Goal: Task Accomplishment & Management: Use online tool/utility

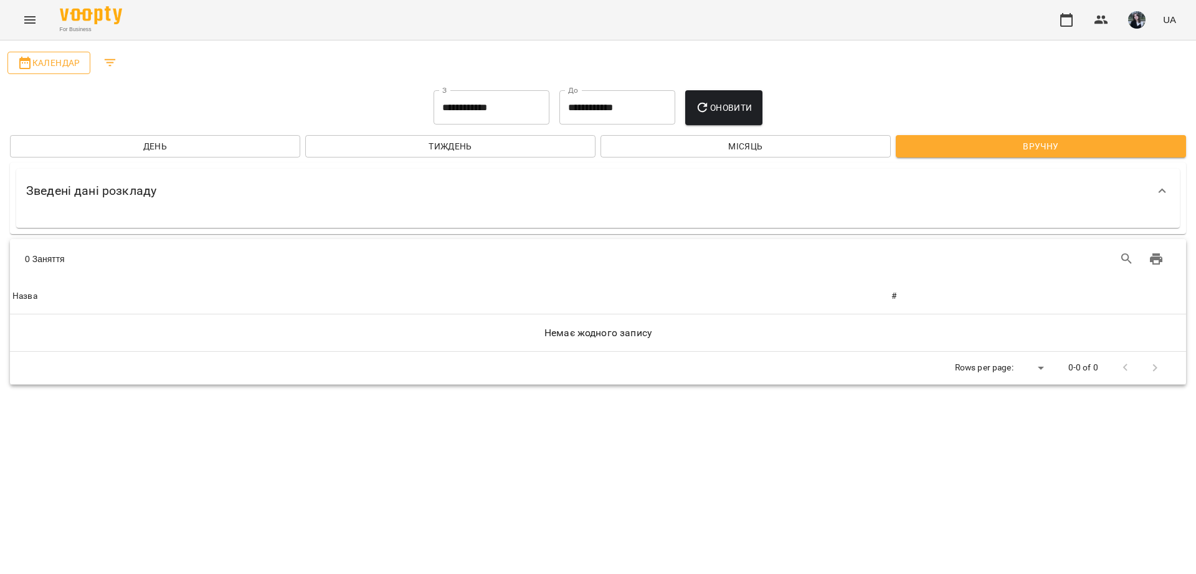
click at [64, 68] on span "Календар" at bounding box center [48, 62] width 63 height 15
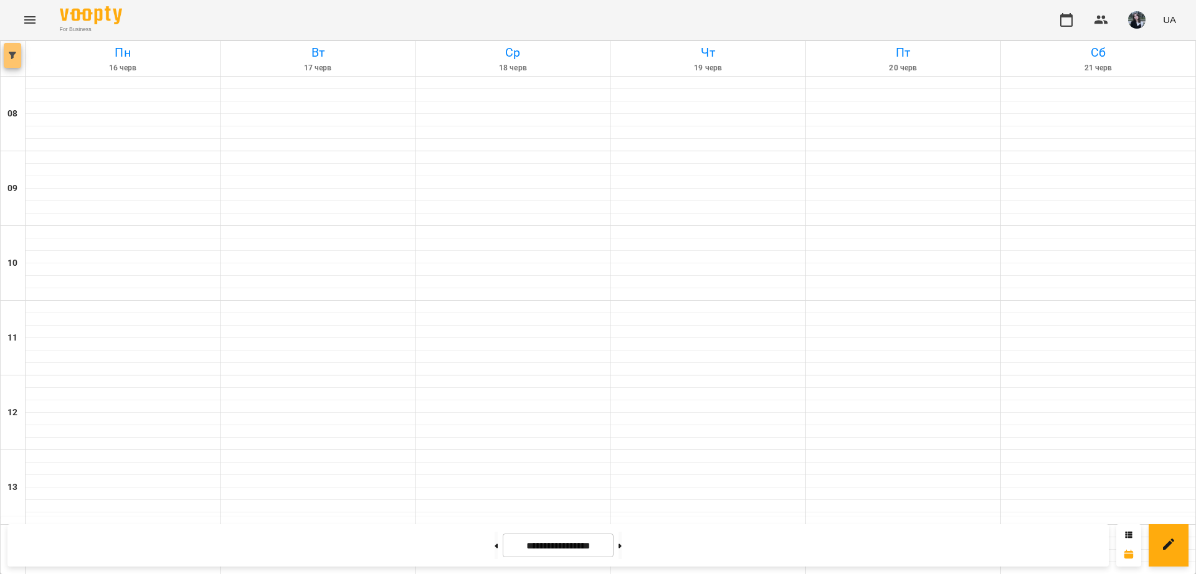
click at [17, 60] on button "button" at bounding box center [12, 55] width 17 height 25
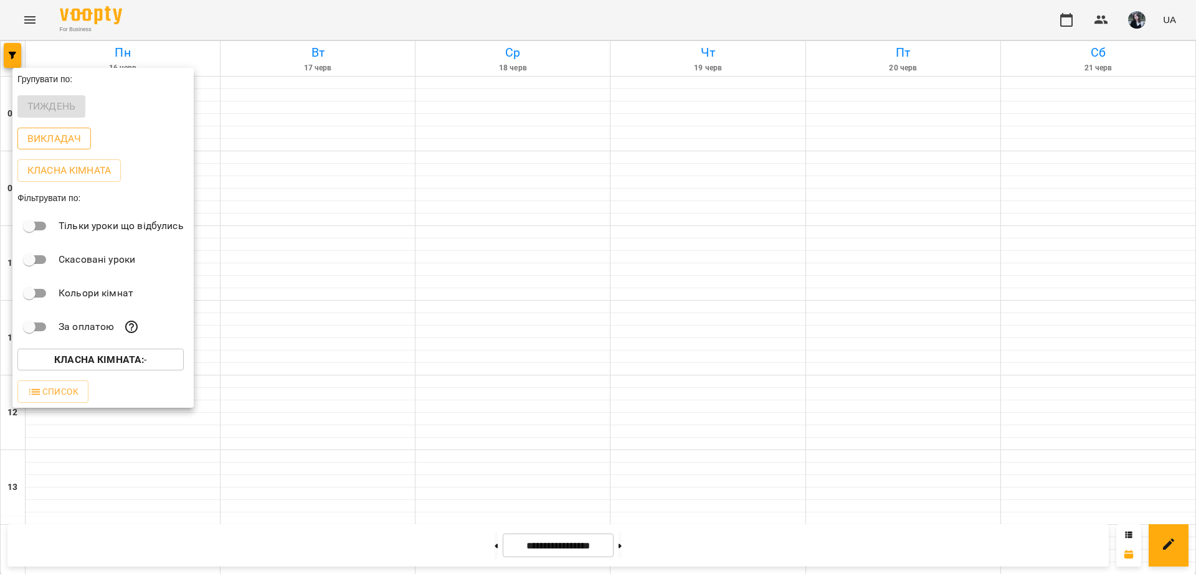
click at [69, 141] on p "Викладач" at bounding box center [54, 138] width 54 height 15
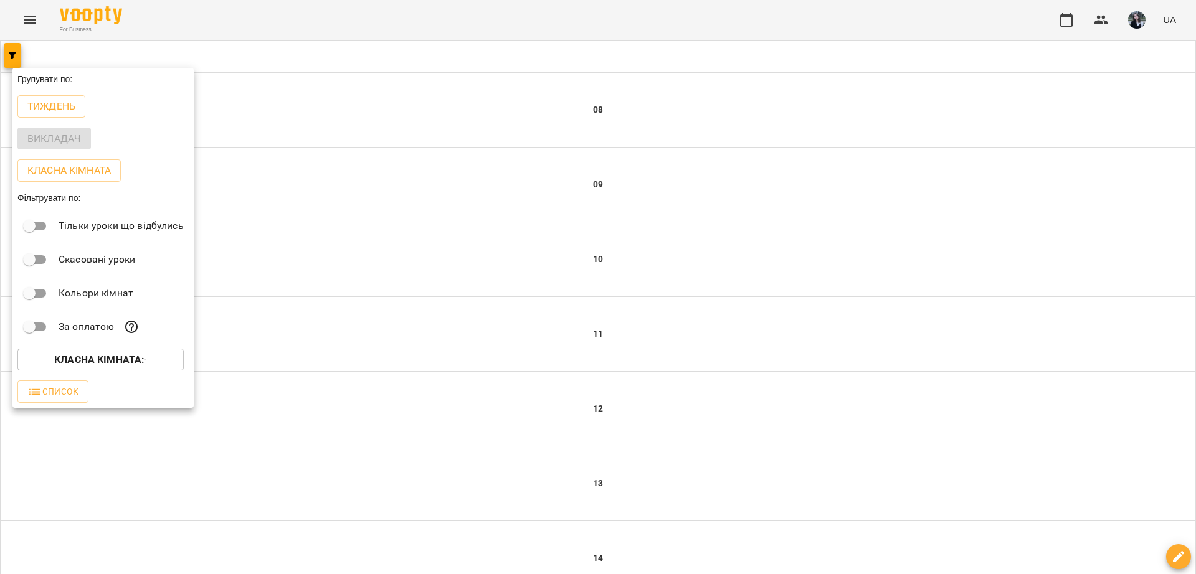
click at [12, 56] on div at bounding box center [598, 287] width 1196 height 574
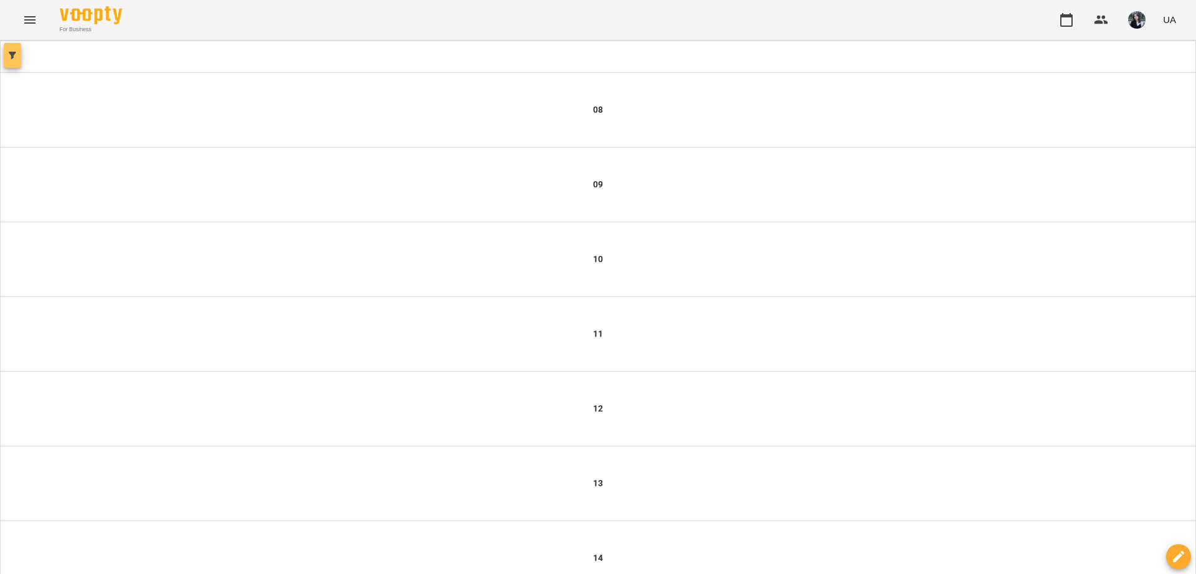
click at [12, 56] on icon "button" at bounding box center [12, 55] width 7 height 7
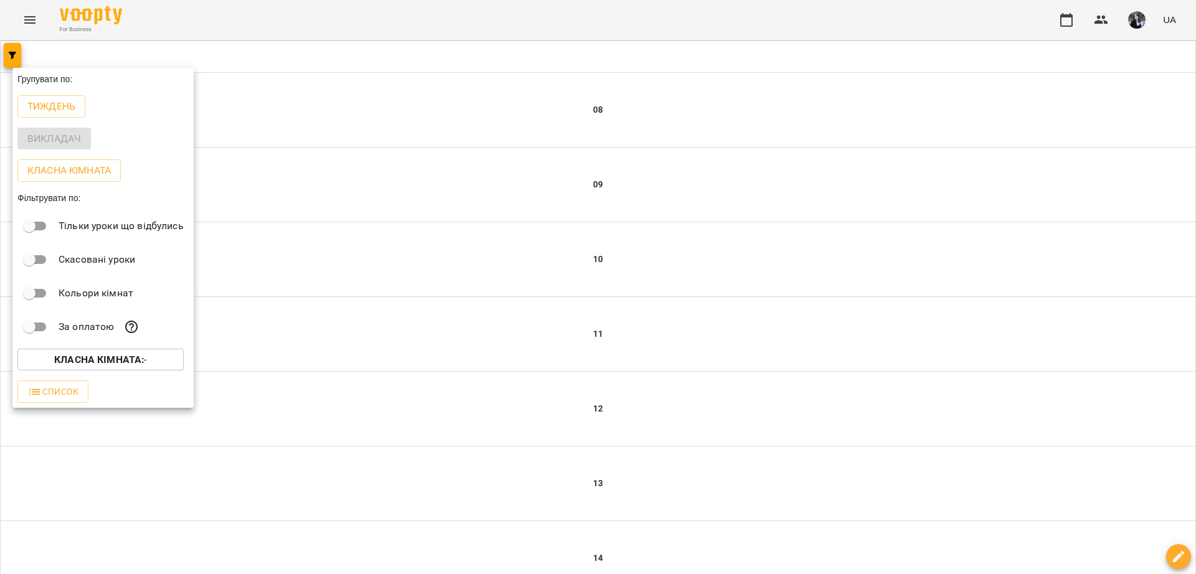
click at [81, 367] on p "Класна кімната : -" at bounding box center [100, 360] width 92 height 15
click at [152, 401] on div at bounding box center [598, 287] width 1196 height 574
click at [311, 402] on div at bounding box center [598, 287] width 1196 height 574
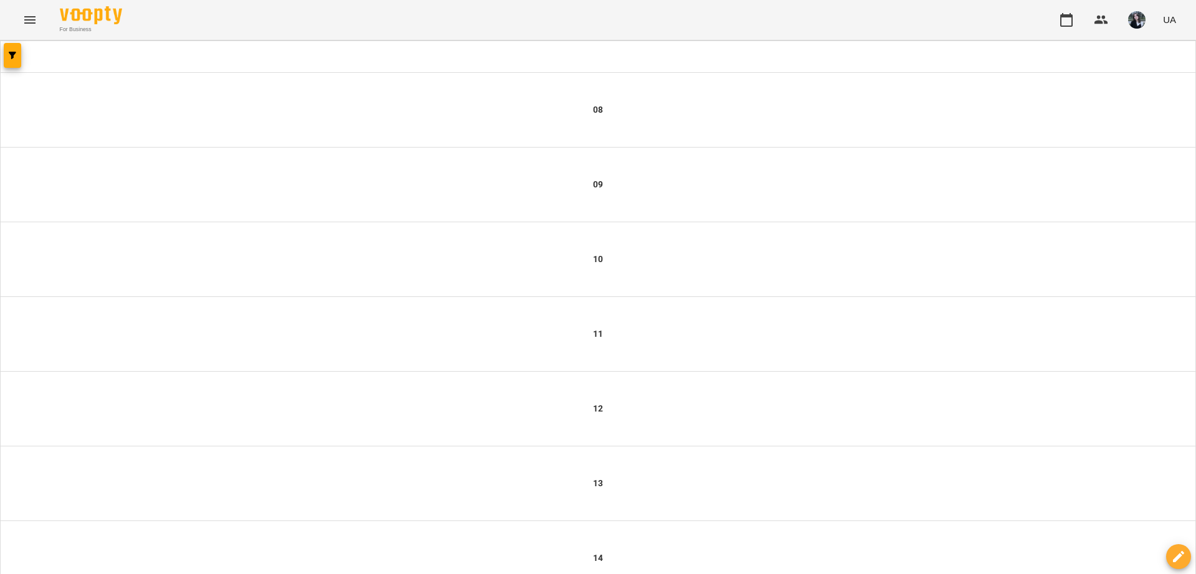
scroll to position [553, 0]
click at [4, 62] on button "button" at bounding box center [12, 55] width 17 height 25
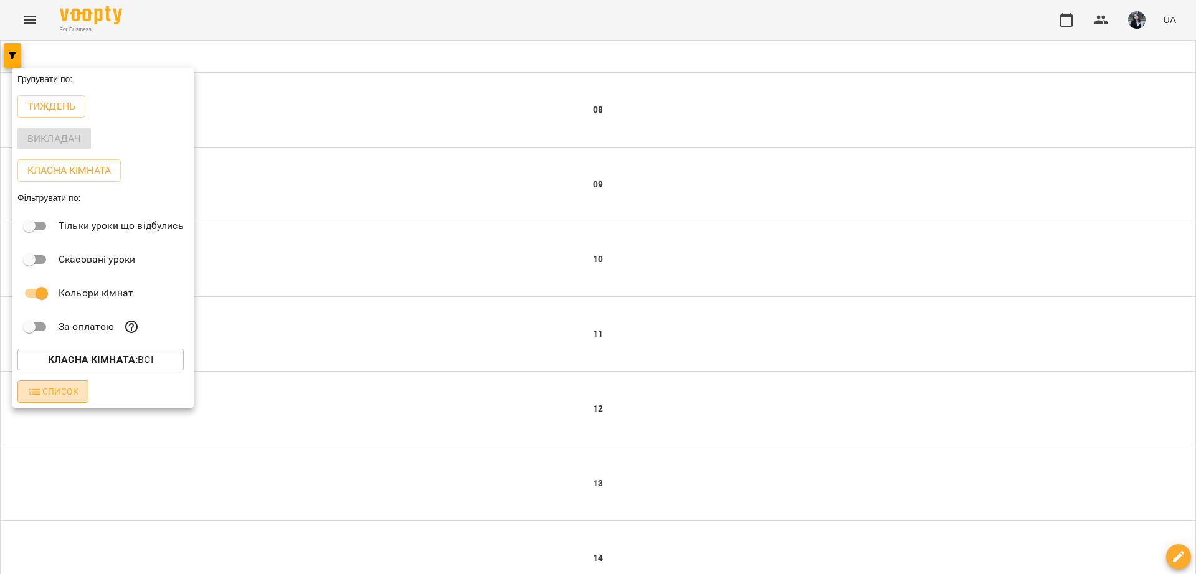
click at [69, 399] on span "Список" at bounding box center [52, 391] width 51 height 15
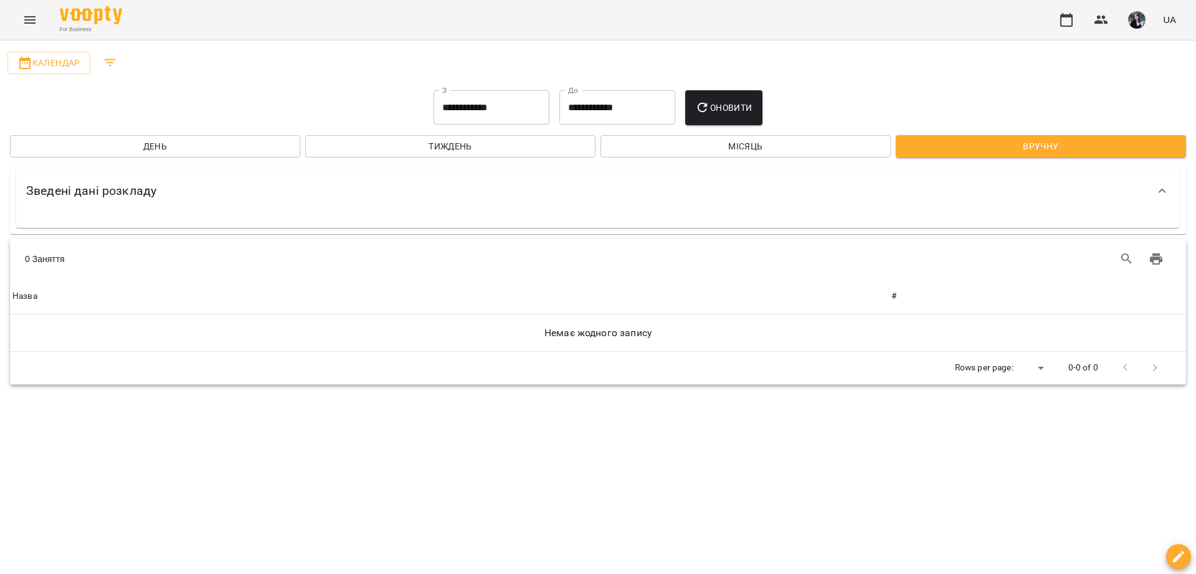
click at [472, 92] on input "**********" at bounding box center [492, 107] width 116 height 35
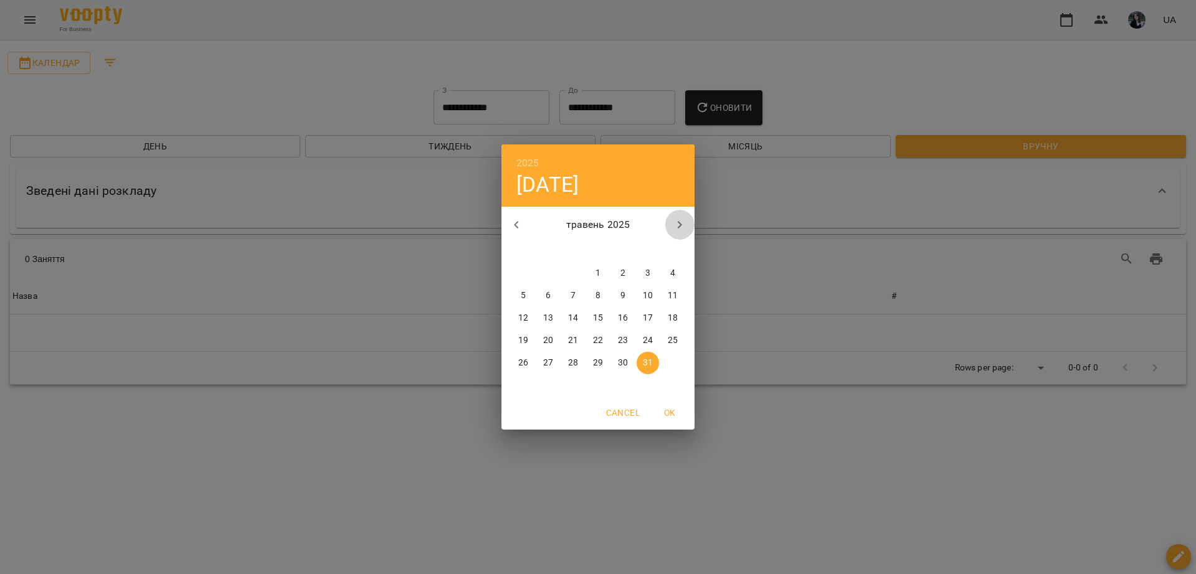
click at [679, 220] on icon "button" at bounding box center [679, 224] width 15 height 15
click at [678, 220] on icon "button" at bounding box center [679, 224] width 15 height 15
click at [578, 321] on span "13" at bounding box center [573, 318] width 22 height 12
type input "**********"
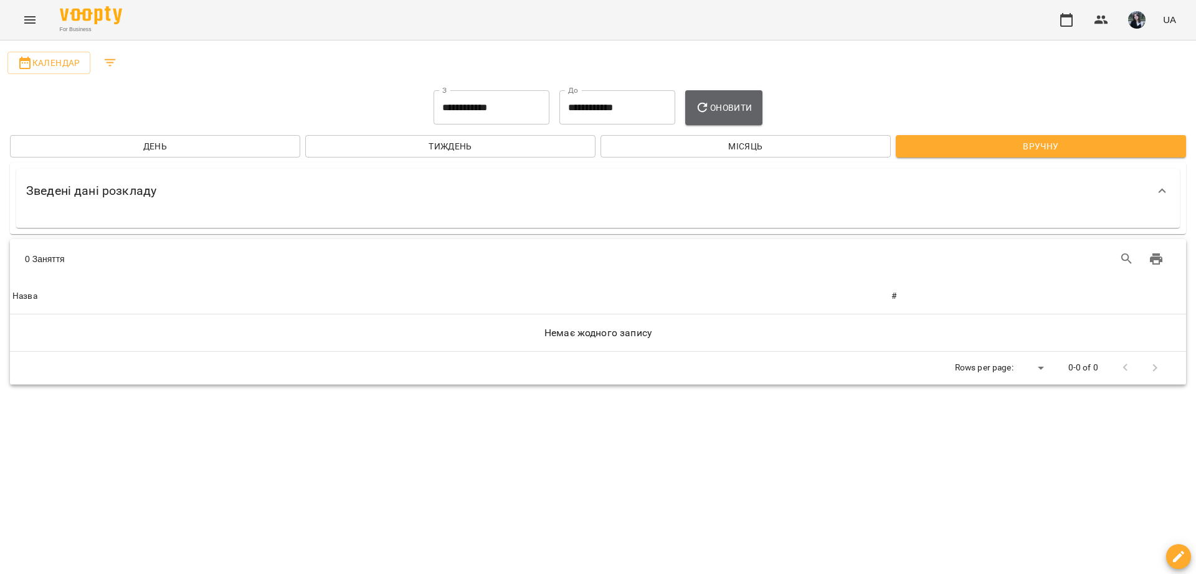
click at [732, 113] on span "Оновити" at bounding box center [723, 107] width 57 height 15
click at [254, 146] on span "День" at bounding box center [155, 146] width 270 height 15
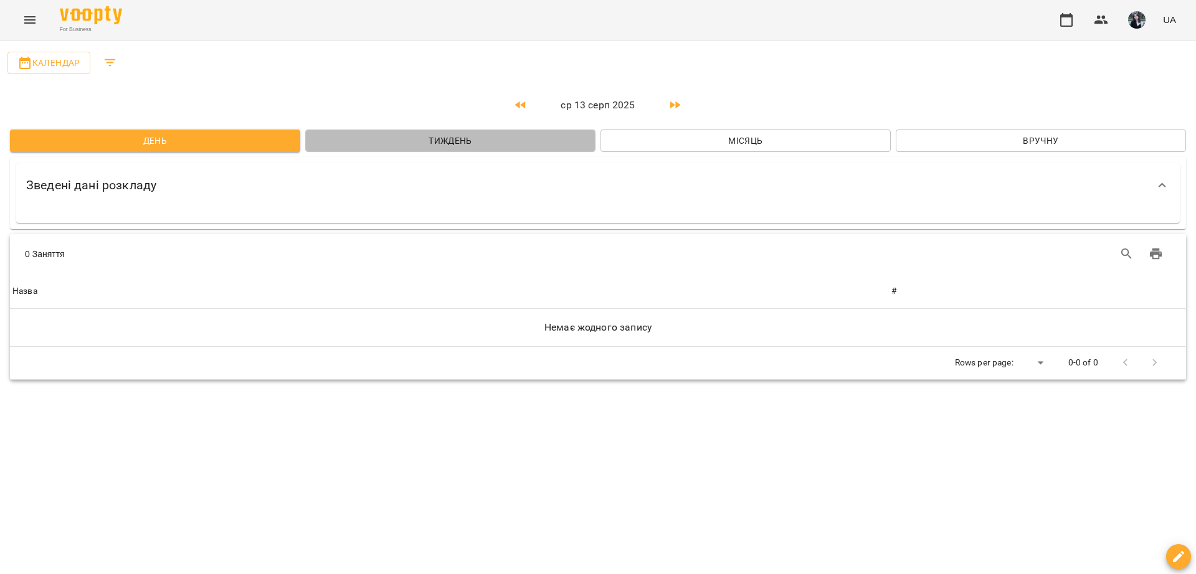
click at [350, 151] on button "Тиждень" at bounding box center [450, 141] width 290 height 22
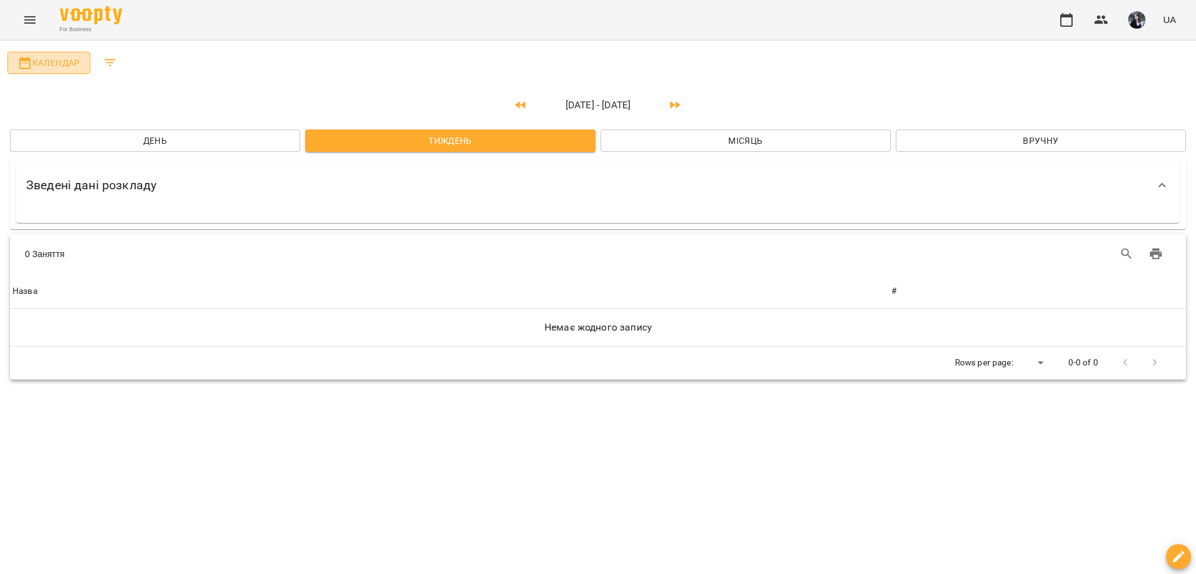
click at [50, 66] on span "Календар" at bounding box center [48, 62] width 63 height 15
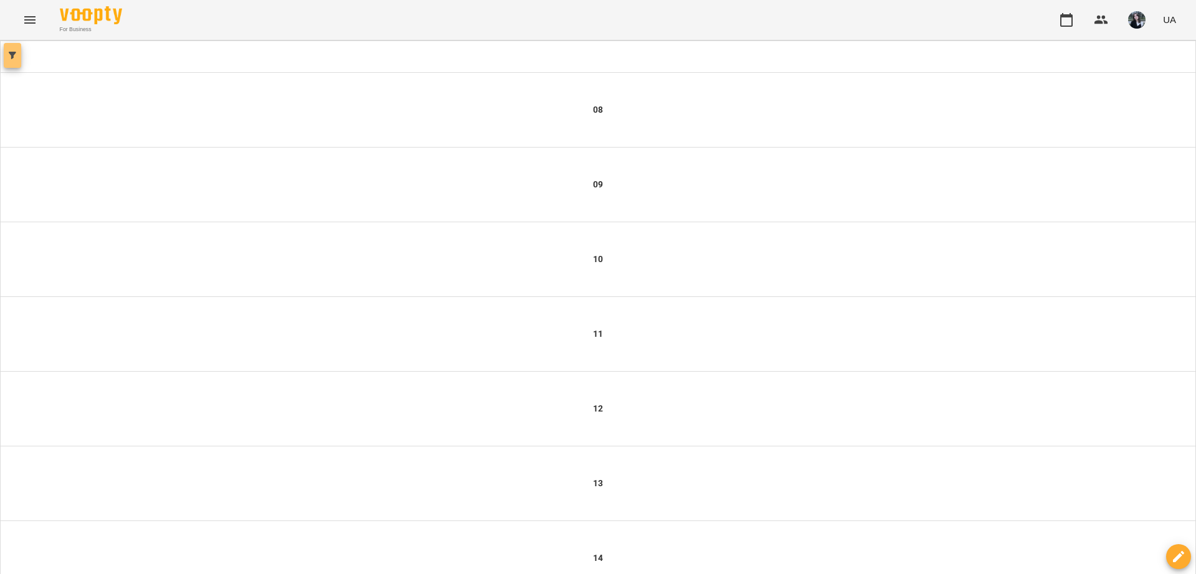
click at [7, 55] on span "button" at bounding box center [12, 55] width 17 height 7
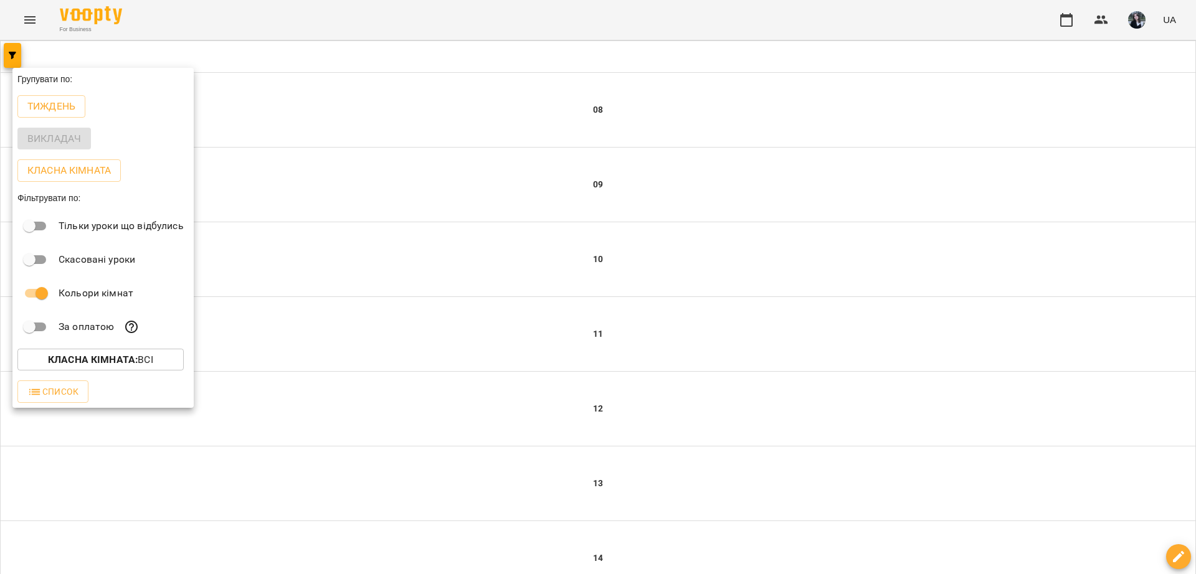
click at [113, 365] on b "Класна кімната :" at bounding box center [93, 360] width 90 height 12
click at [158, 361] on div at bounding box center [598, 287] width 1196 height 574
click at [57, 107] on p "Тиждень" at bounding box center [51, 106] width 48 height 15
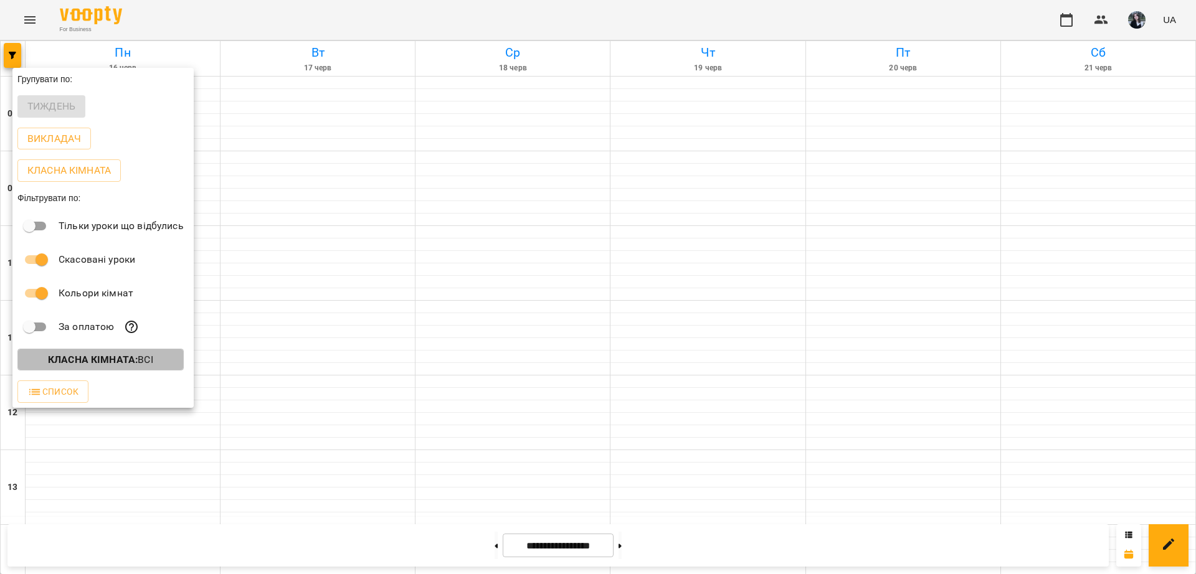
click at [149, 355] on button "Класна кімната : Всі" at bounding box center [100, 360] width 166 height 22
click at [393, 338] on div at bounding box center [598, 287] width 1196 height 574
click at [627, 546] on div at bounding box center [598, 287] width 1196 height 574
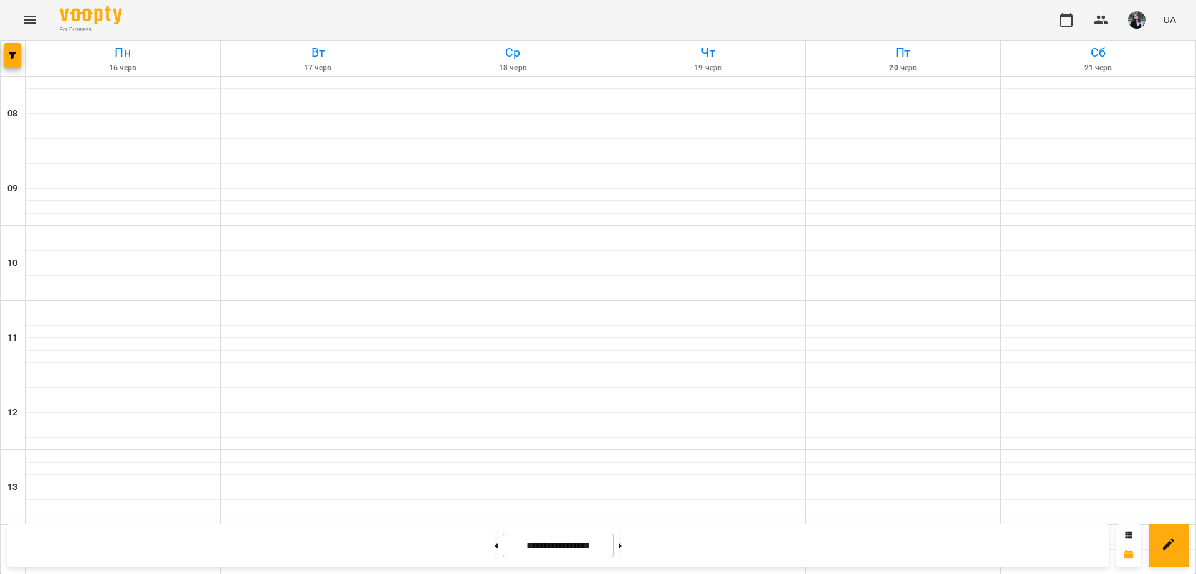
click at [603, 539] on input "**********" at bounding box center [558, 546] width 111 height 24
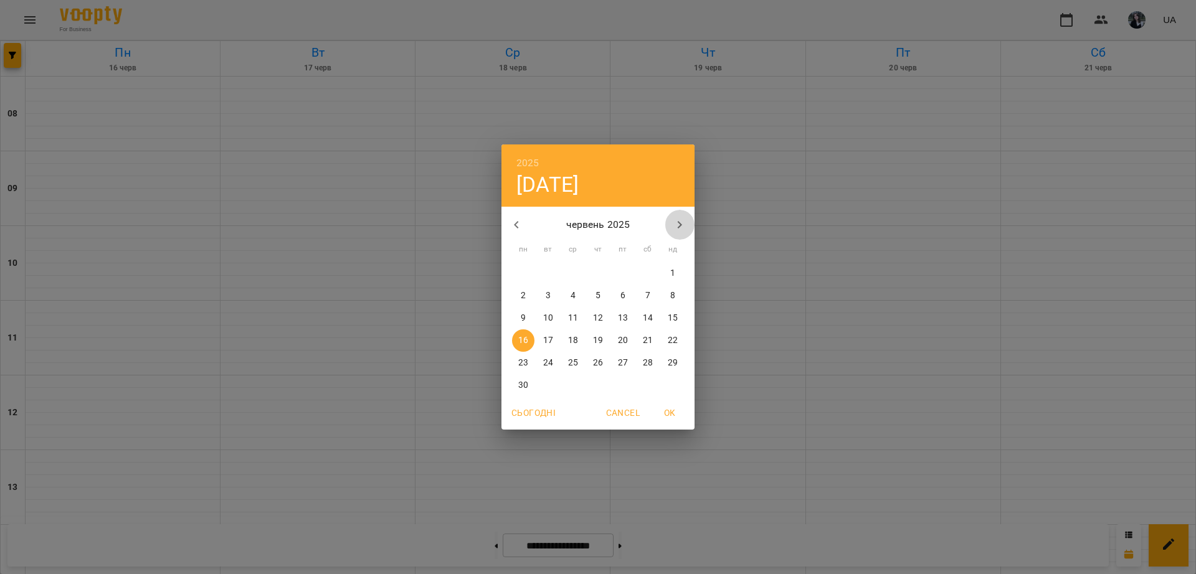
click at [675, 225] on icon "button" at bounding box center [679, 224] width 15 height 15
click at [577, 312] on p "13" at bounding box center [573, 318] width 10 height 12
type input "**********"
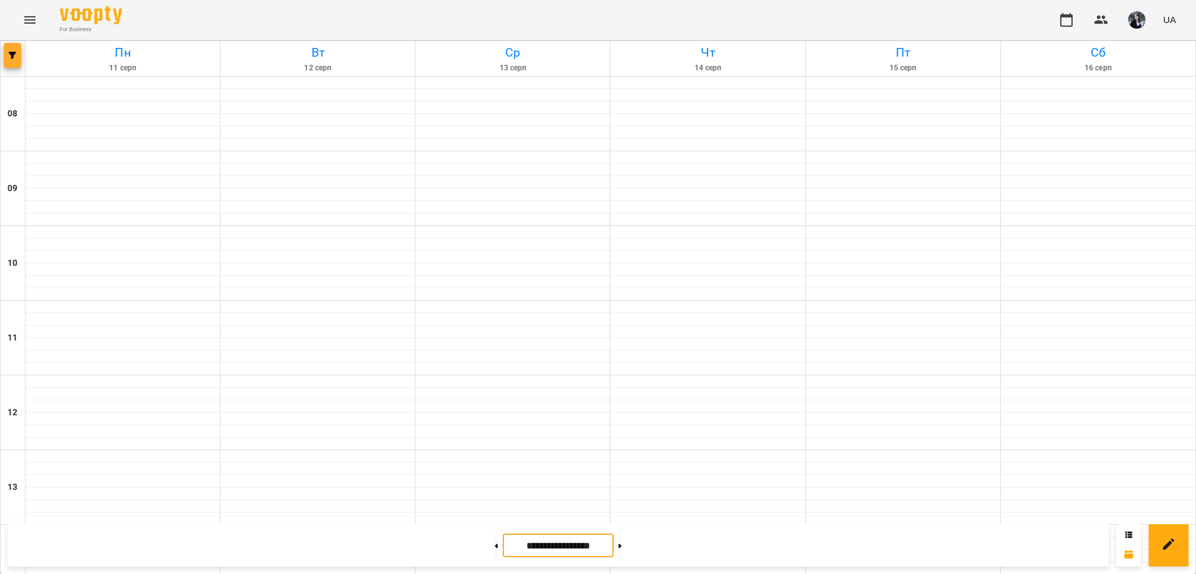
click at [7, 53] on span "button" at bounding box center [12, 55] width 17 height 7
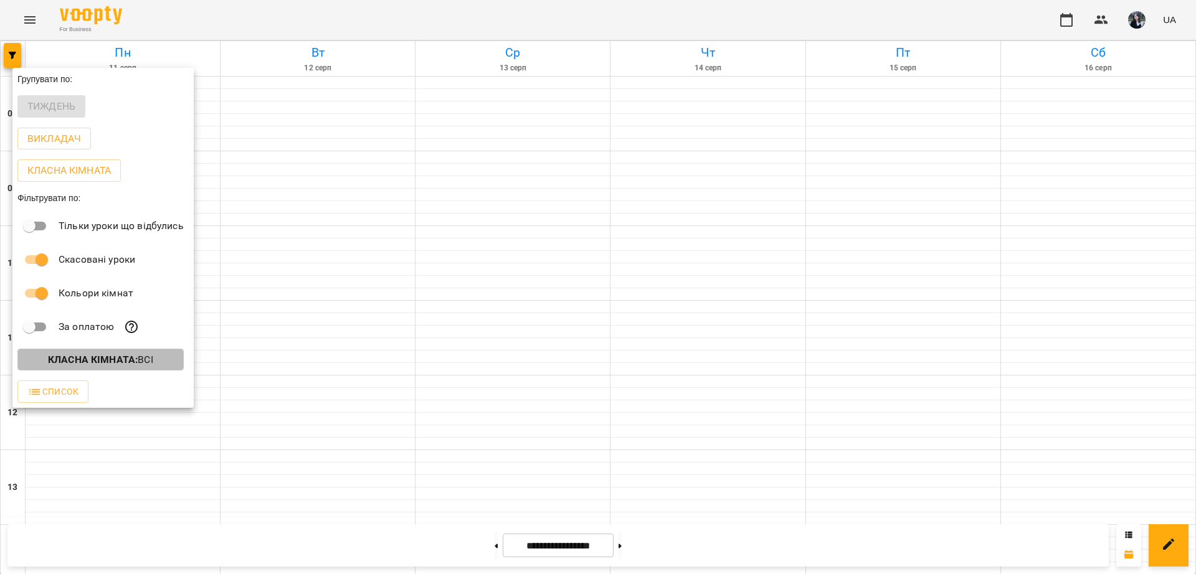
click at [93, 365] on b "Класна кімната :" at bounding box center [93, 360] width 90 height 12
click at [49, 389] on p "Всі" at bounding box center [51, 387] width 14 height 15
click at [54, 134] on div at bounding box center [598, 287] width 1196 height 574
click at [54, 141] on p "Викладач" at bounding box center [54, 138] width 54 height 15
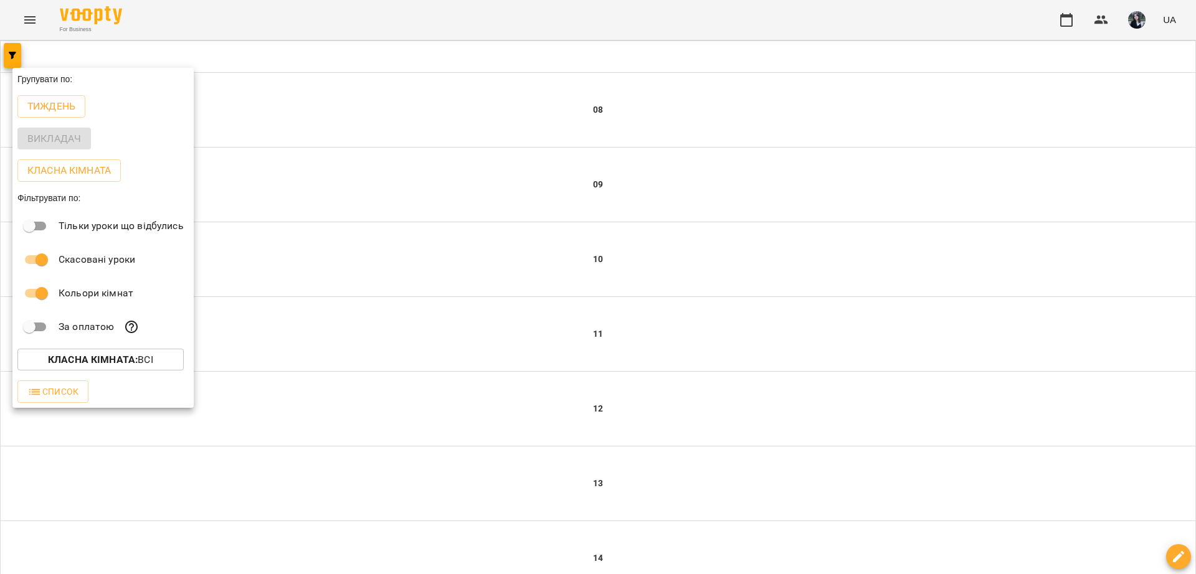
click at [450, 245] on div at bounding box center [598, 287] width 1196 height 574
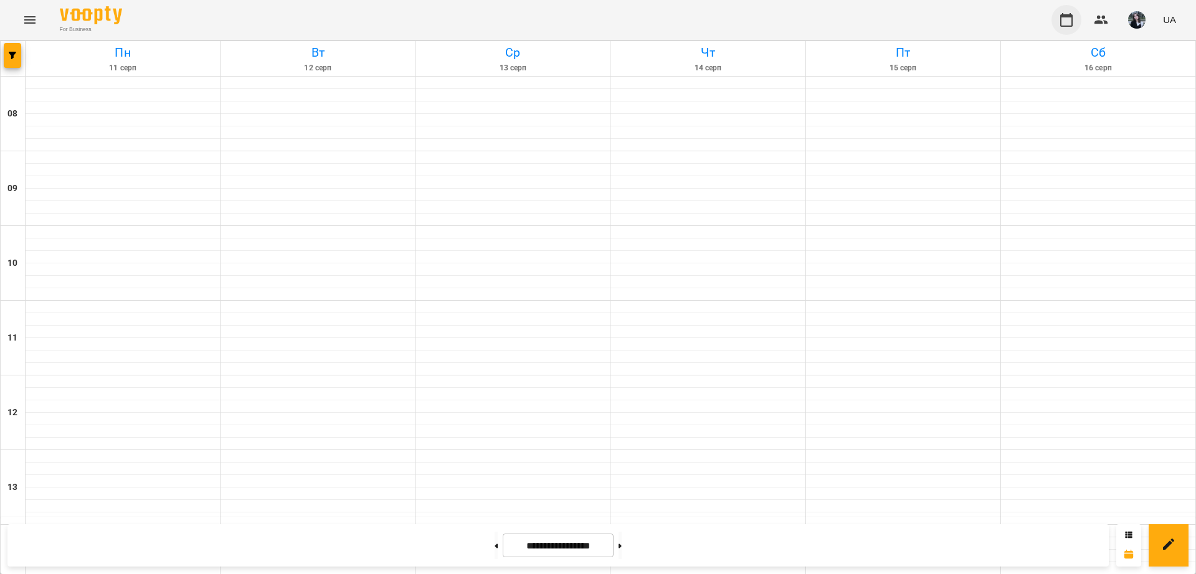
click at [1059, 23] on button "button" at bounding box center [1066, 20] width 30 height 30
click at [9, 54] on icon "button" at bounding box center [12, 55] width 7 height 7
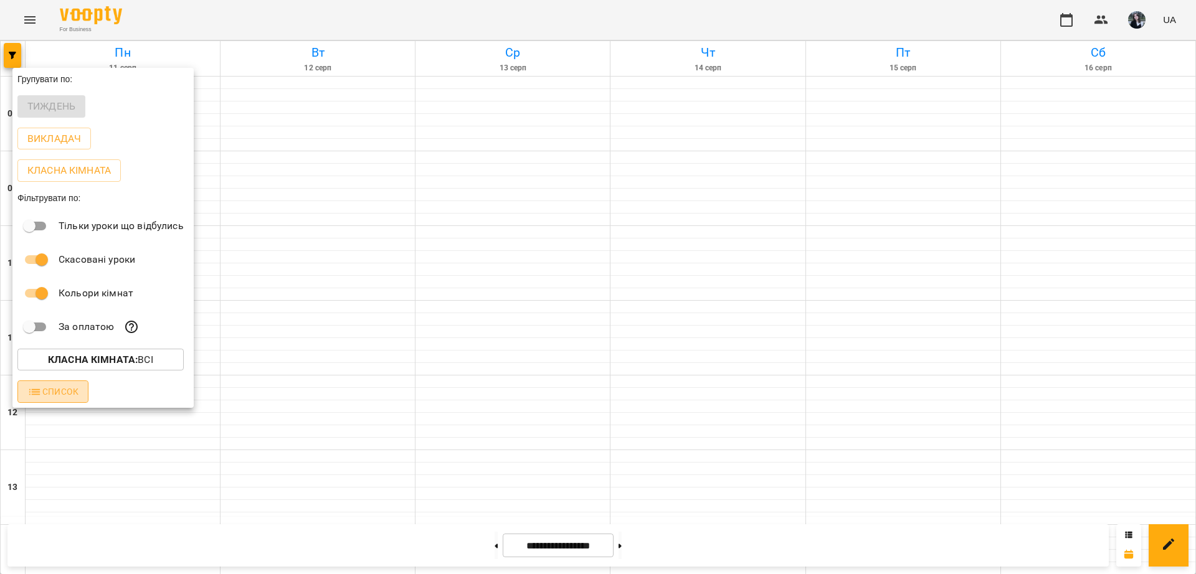
click at [73, 394] on span "Список" at bounding box center [52, 391] width 51 height 15
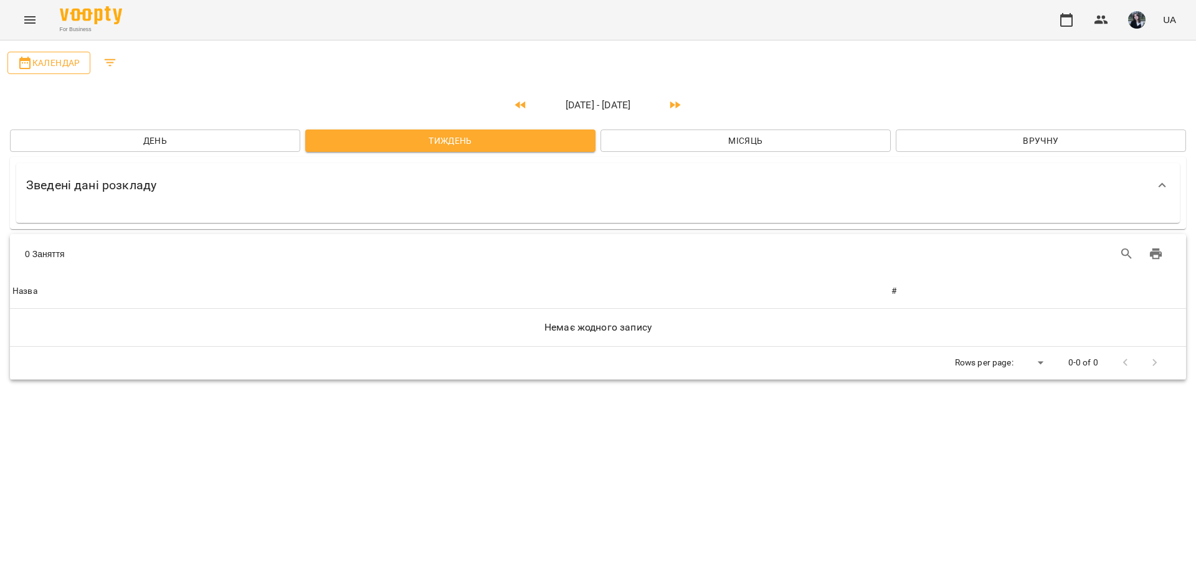
click at [68, 69] on span "Календар" at bounding box center [48, 62] width 63 height 15
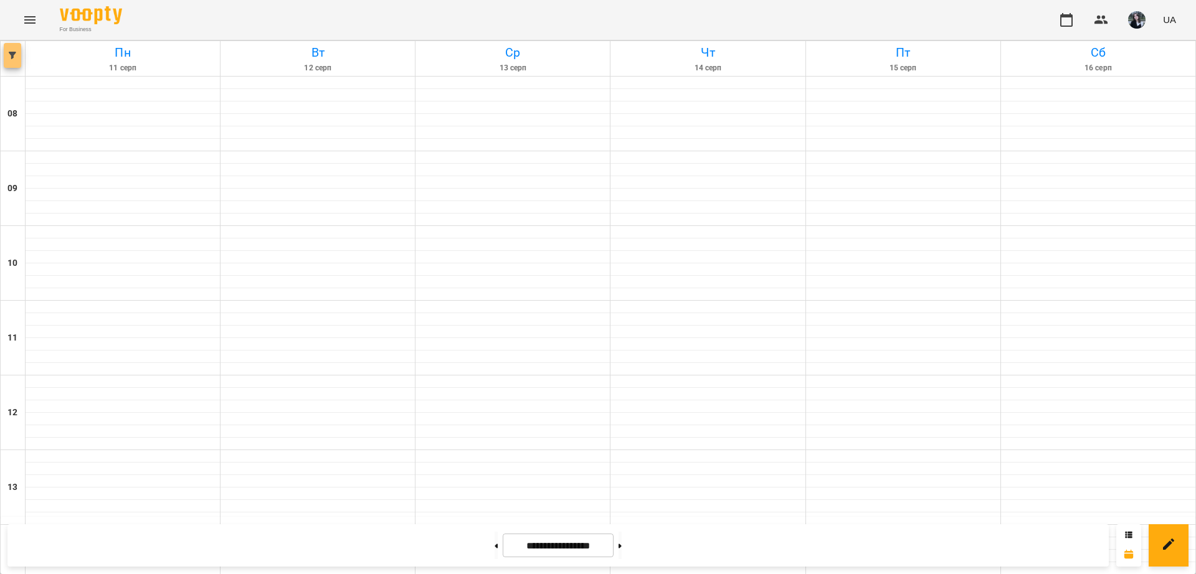
click at [10, 56] on icon "button" at bounding box center [12, 55] width 7 height 7
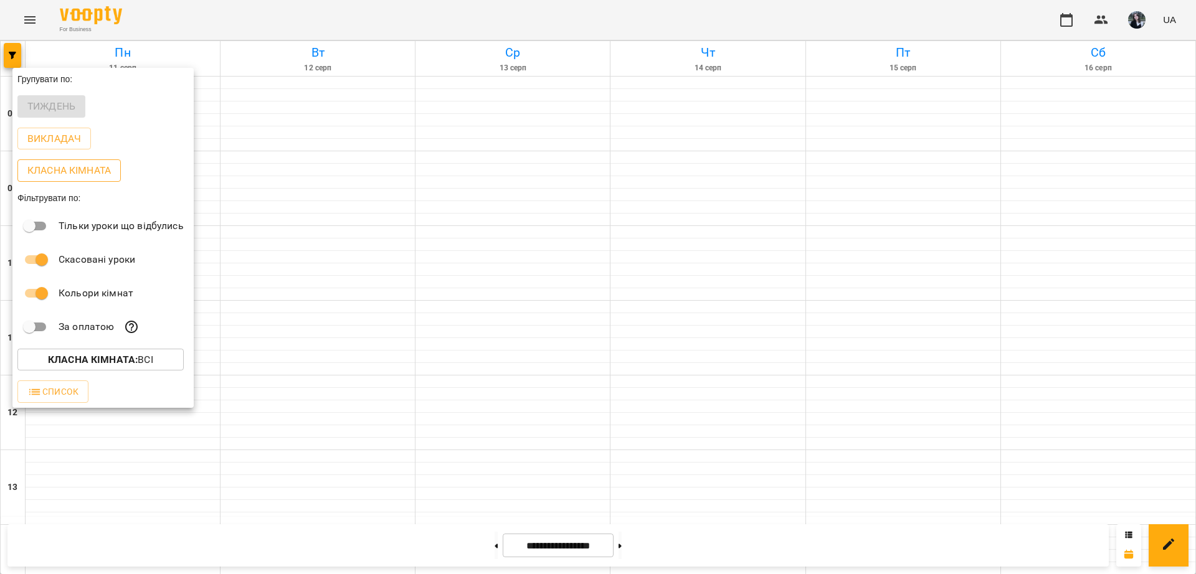
click at [87, 166] on p "Класна кімната" at bounding box center [68, 170] width 83 height 15
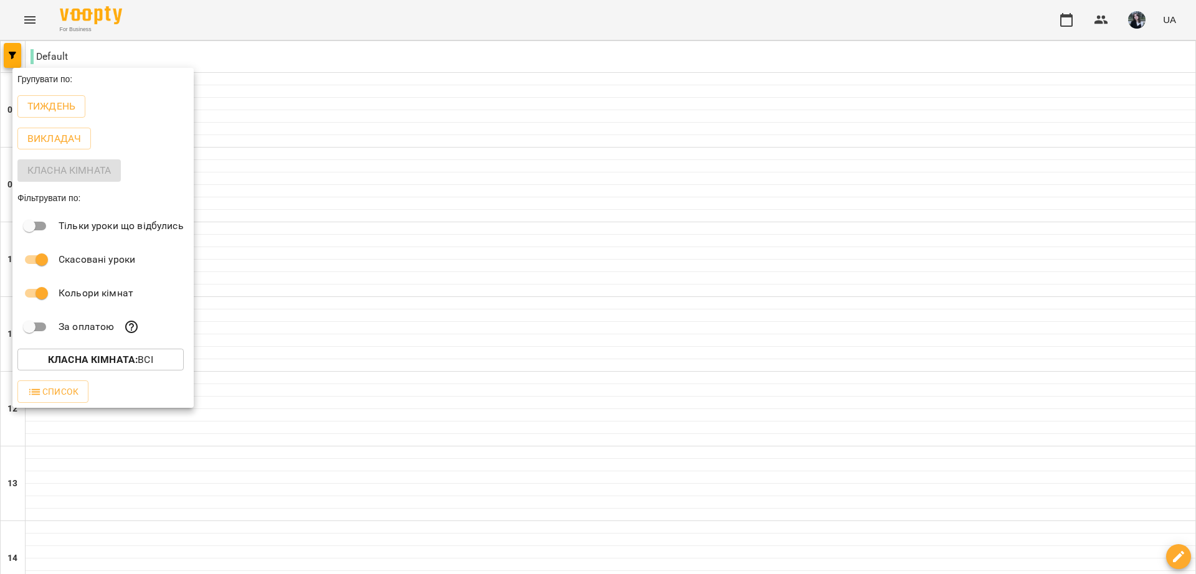
click at [371, 232] on div at bounding box center [598, 287] width 1196 height 574
